Goal: Communication & Community: Share content

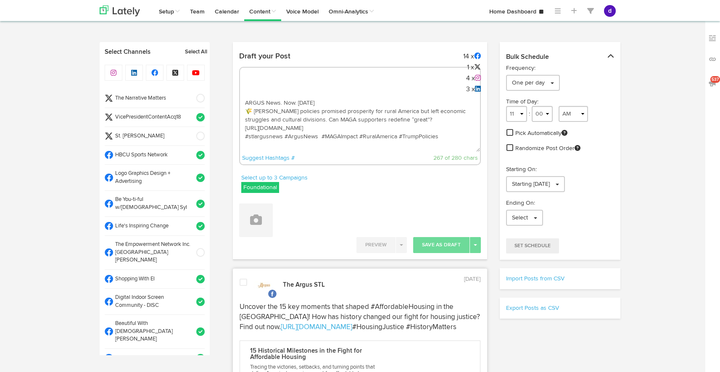
select select "10"
select select "13"
select select "11"
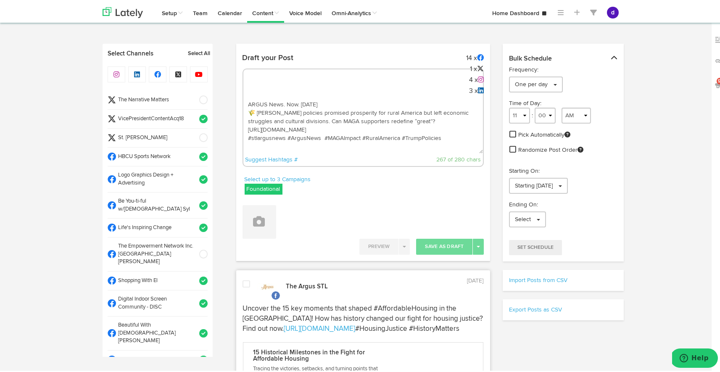
click at [326, 124] on textarea "ARGUS News. Now. [DATE] 🌾 [PERSON_NAME] policies promised prosperity for rural …" at bounding box center [363, 124] width 240 height 56
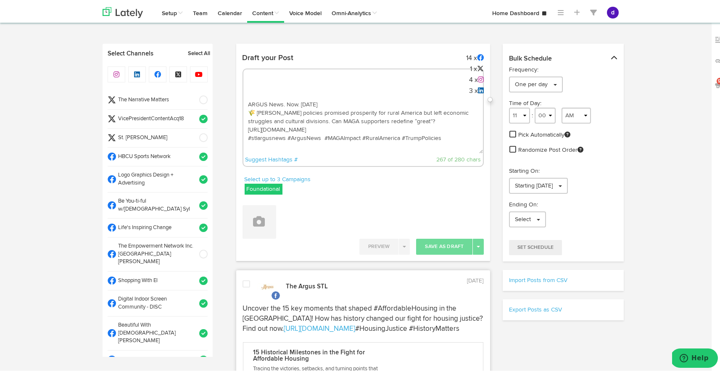
paste textarea "Show your cultural pride every day! Discover Kente wrist bands that honor Afric…"
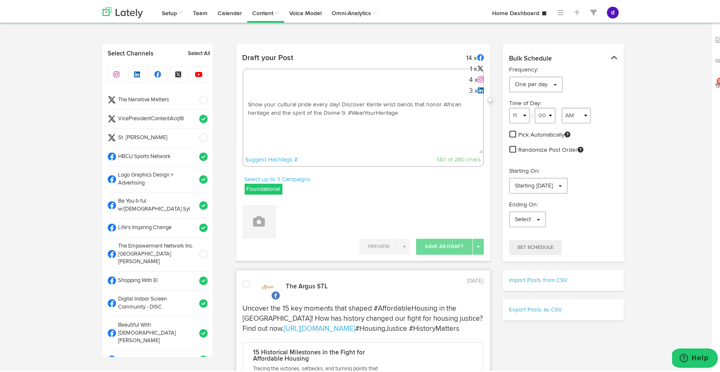
click at [344, 111] on textarea "Show your cultural pride every day! Discover Kente wrist bands that honor Afric…" at bounding box center [363, 124] width 240 height 56
paste textarea "[URL][DOMAIN_NAME]"
click at [316, 126] on textarea "Show your cultural pride every day! Discover Kente wrist bands that honor Afric…" at bounding box center [363, 124] width 240 height 56
type textarea "Show your cultural pride every day! Discover Kente wrist bands that honor Afric…"
click at [265, 214] on button at bounding box center [260, 221] width 34 height 34
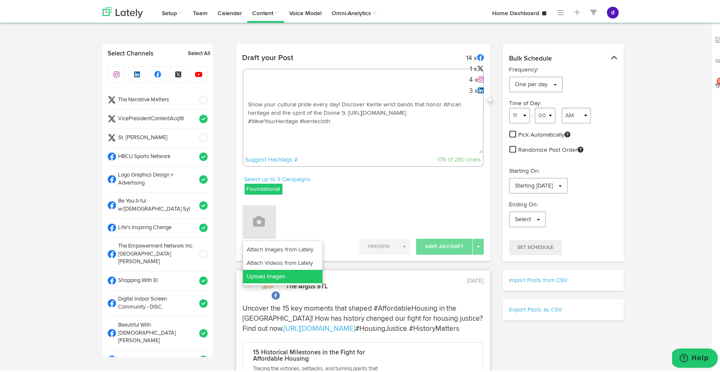
click at [282, 273] on link "Upload Images" at bounding box center [282, 274] width 79 height 13
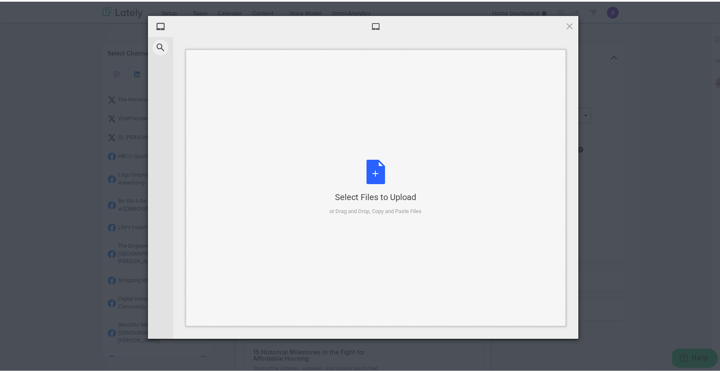
click at [372, 166] on div "Select Files to Upload or Drag and Drop, Copy and Paste Files" at bounding box center [376, 186] width 92 height 56
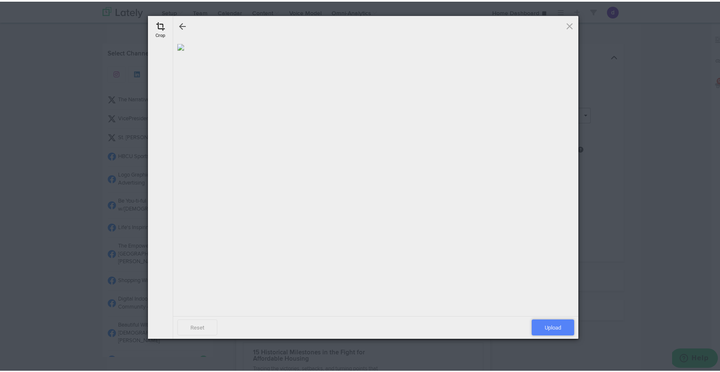
click at [550, 321] on span "Upload" at bounding box center [553, 326] width 42 height 16
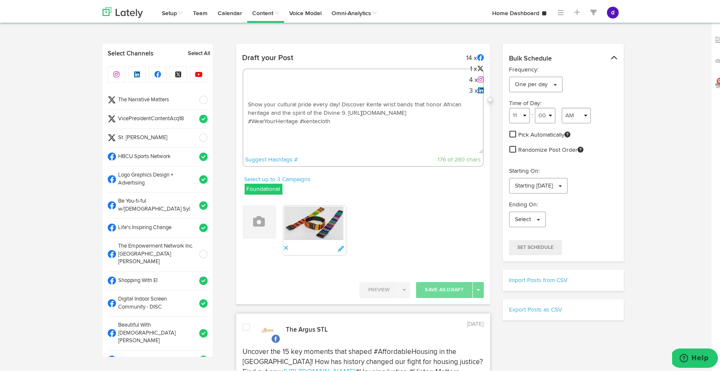
drag, startPoint x: 349, startPoint y: 132, endPoint x: 230, endPoint y: 104, distance: 122.2
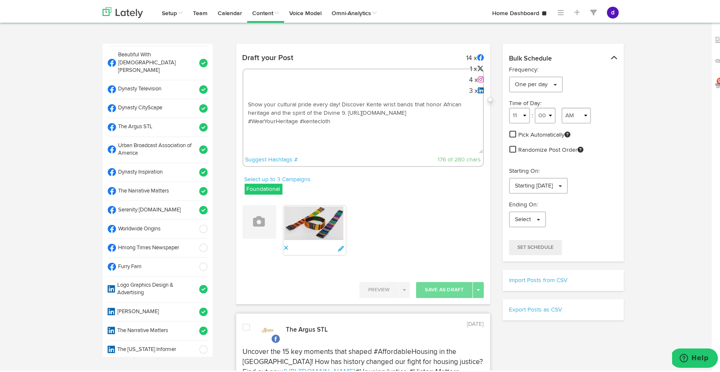
scroll to position [272, 0]
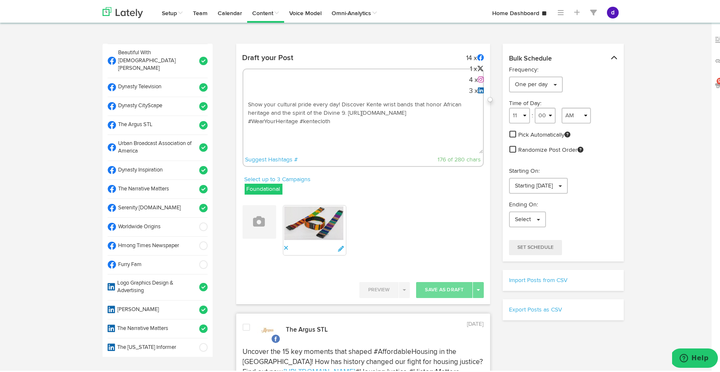
click at [194, 221] on span at bounding box center [201, 225] width 14 height 8
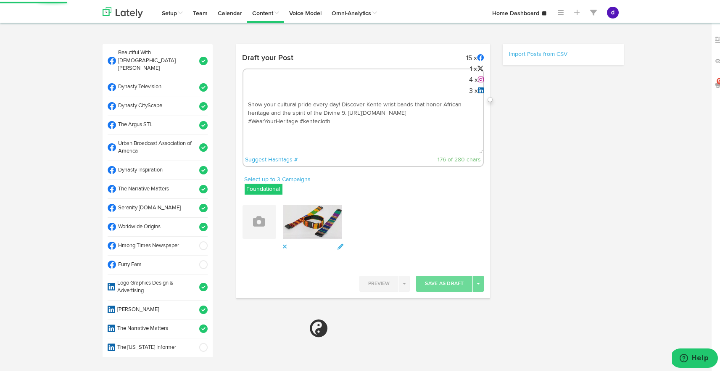
select select "11"
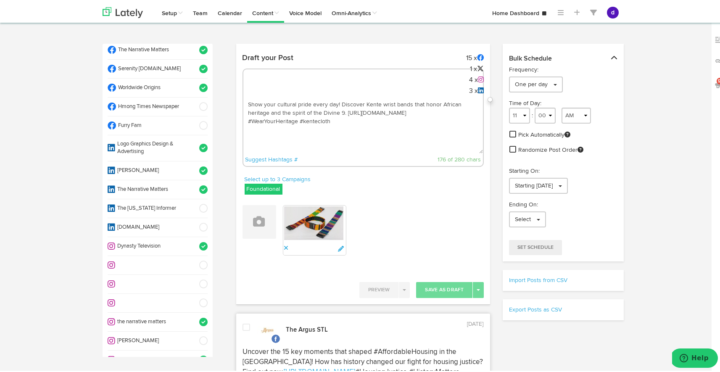
scroll to position [410, 0]
drag, startPoint x: 333, startPoint y: 132, endPoint x: 237, endPoint y: 102, distance: 99.9
click at [237, 102] on div "Draft your Post 15 x 1 x 4 x 3 x Show your cultural pride every day! Discover K…" at bounding box center [363, 110] width 254 height 125
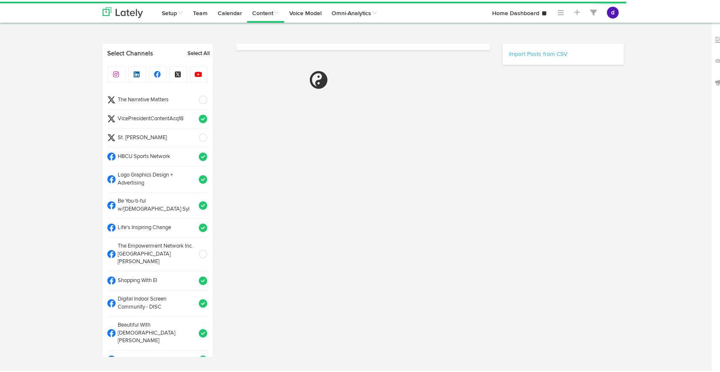
select select "11"
select select "31"
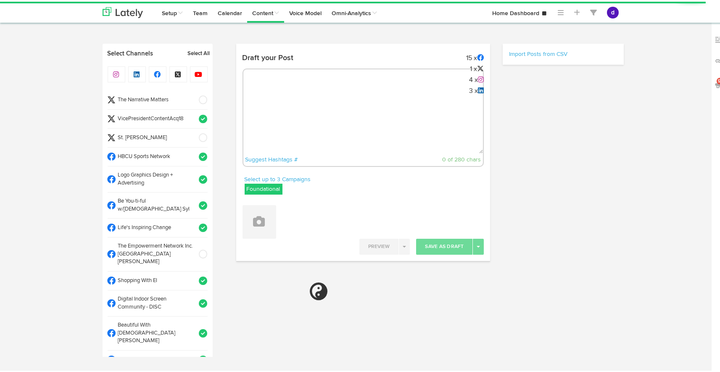
click at [267, 98] on textarea at bounding box center [363, 124] width 240 height 56
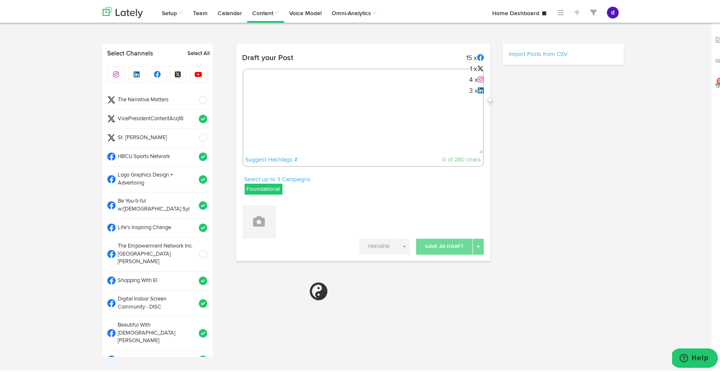
paste textarea "Show your cultural pride every day! Discover Kente wrist bands that honor Afric…"
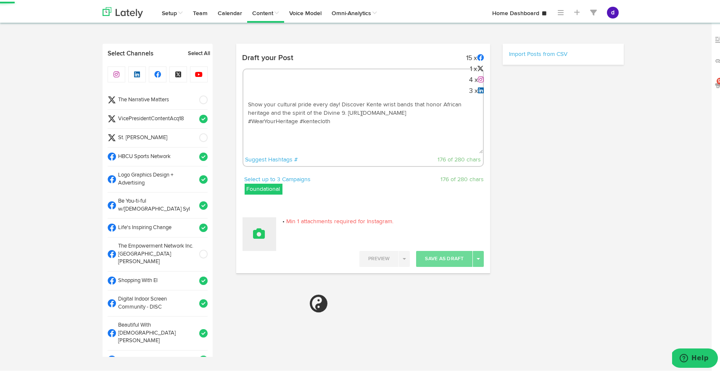
type textarea "Show your cultural pride every day! Discover Kente wrist bands that honor Afric…"
click at [255, 233] on icon at bounding box center [260, 232] width 12 height 12
select select "11"
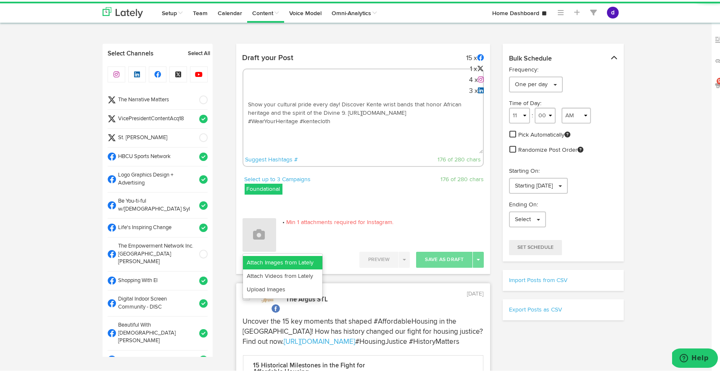
click at [262, 261] on link "Attach Images from Lately" at bounding box center [282, 260] width 79 height 13
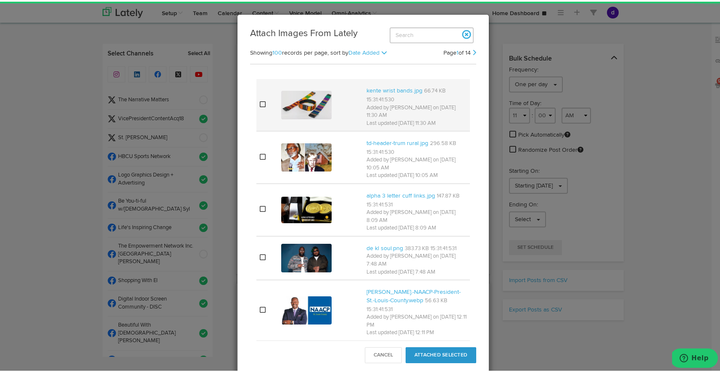
click at [297, 108] on img at bounding box center [306, 103] width 50 height 29
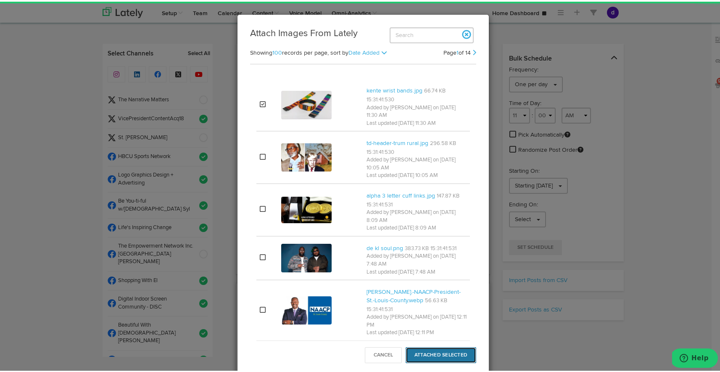
click at [445, 354] on button "Attached Selected" at bounding box center [441, 354] width 71 height 16
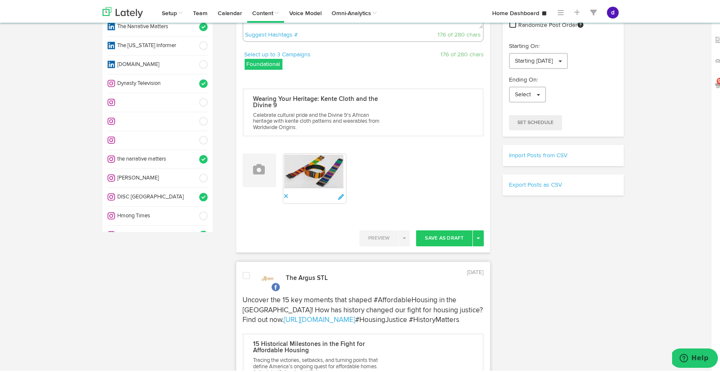
scroll to position [468, 0]
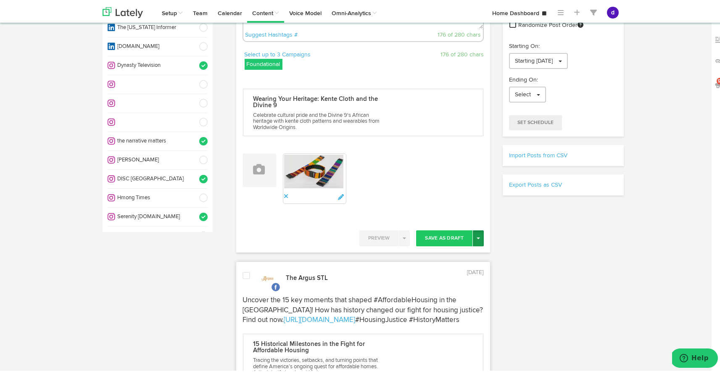
click at [475, 233] on button "Toggle Dropdown" at bounding box center [478, 237] width 11 height 16
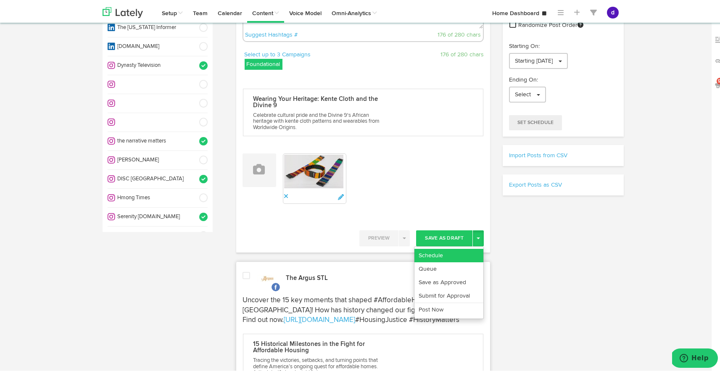
click at [452, 253] on link "Schedule" at bounding box center [449, 253] width 69 height 13
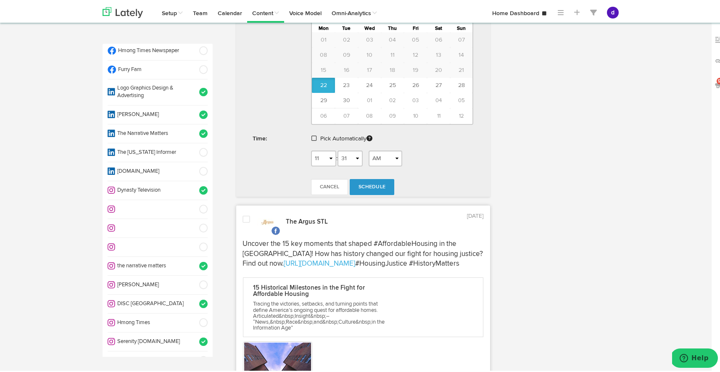
scroll to position [453, 0]
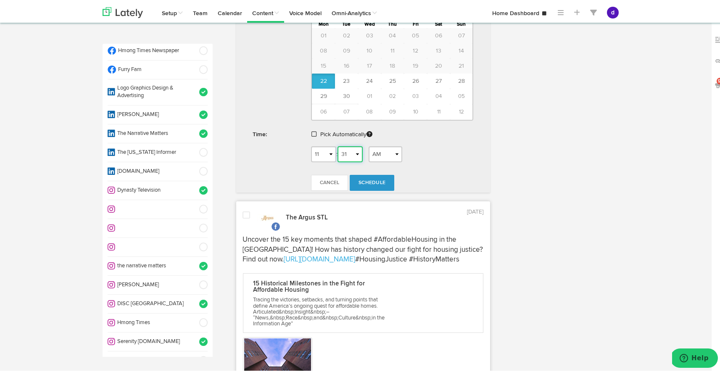
click at [352, 151] on select "00 01 02 03 04 05 06 07 08 09 10 11 12 13 14 15 16 17 18 19 20 21 22 23 24 25 2…" at bounding box center [350, 153] width 25 height 16
select select "33"
click at [338, 145] on select "00 01 02 03 04 05 06 07 08 09 10 11 12 13 14 15 16 17 18 19 20 21 22 23 24 25 2…" at bounding box center [350, 153] width 25 height 16
click at [359, 179] on span "Schedule" at bounding box center [372, 181] width 27 height 5
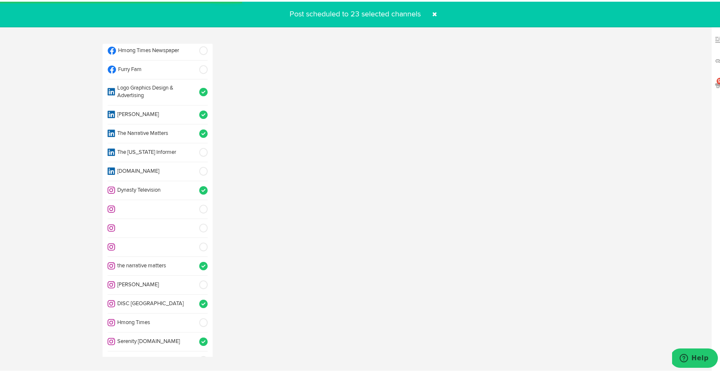
radio input "true"
select select "11"
select select "32"
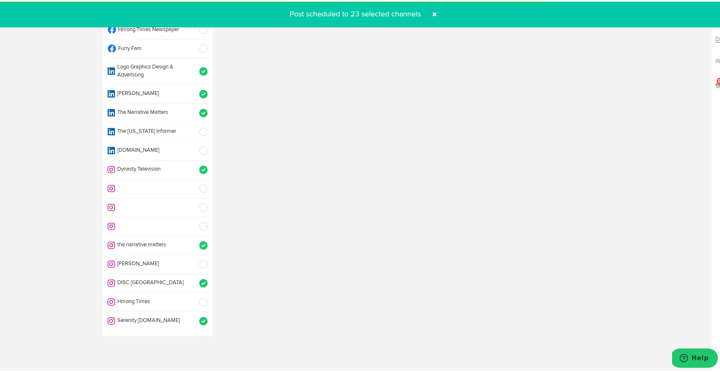
select select "11"
